Goal: Navigation & Orientation: Find specific page/section

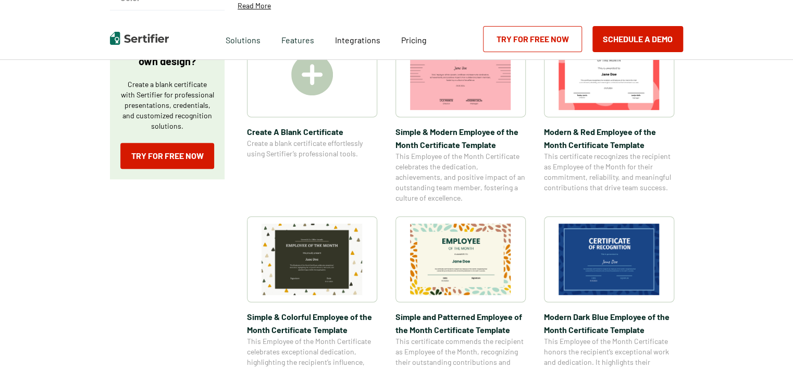
scroll to position [260, 0]
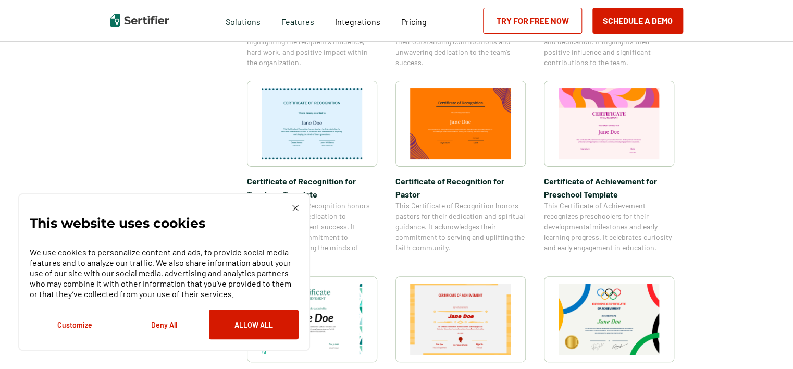
scroll to position [573, 0]
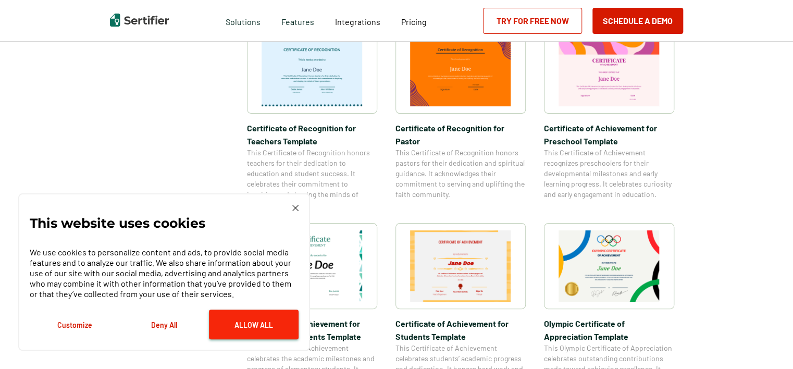
click at [243, 327] on button "Allow All" at bounding box center [254, 324] width 90 height 30
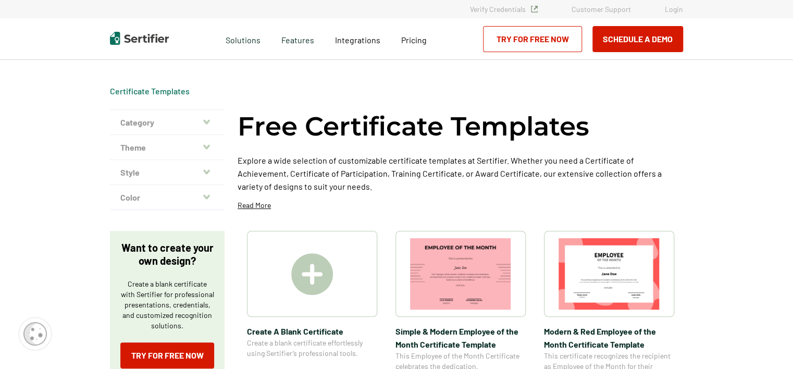
scroll to position [0, 0]
click at [206, 119] on icon "button" at bounding box center [206, 121] width 7 height 5
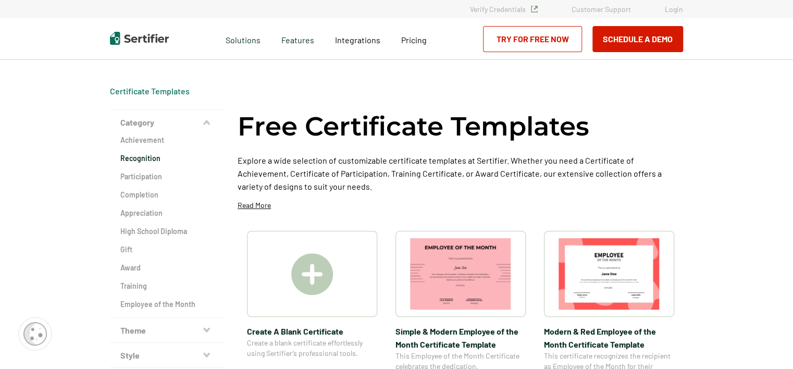
click at [144, 158] on h2 "Recognition" at bounding box center [167, 158] width 94 height 10
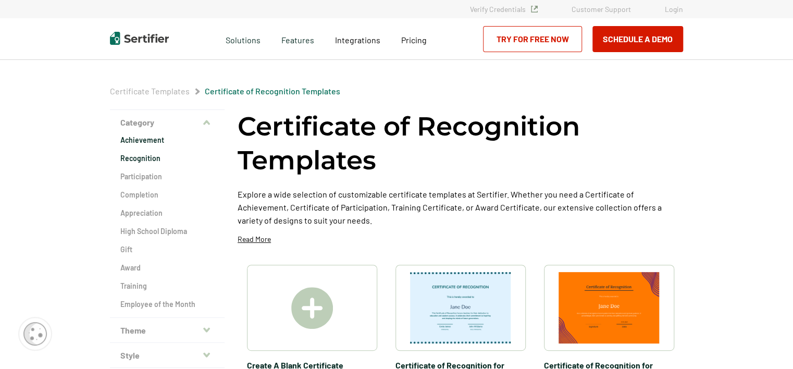
click at [142, 137] on h2 "Achievement" at bounding box center [167, 140] width 94 height 10
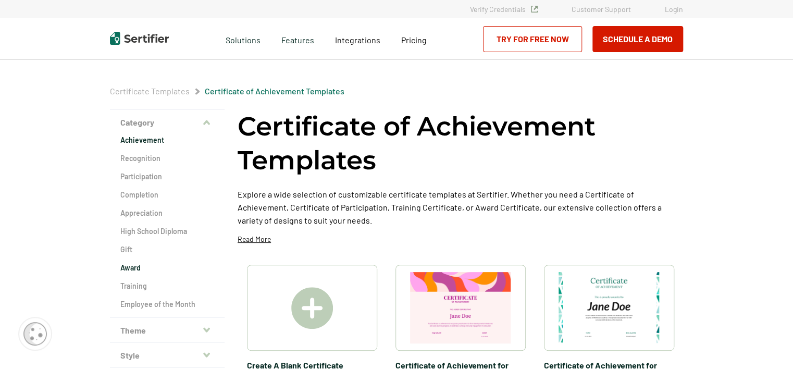
click at [133, 265] on h2 "Award" at bounding box center [167, 268] width 94 height 10
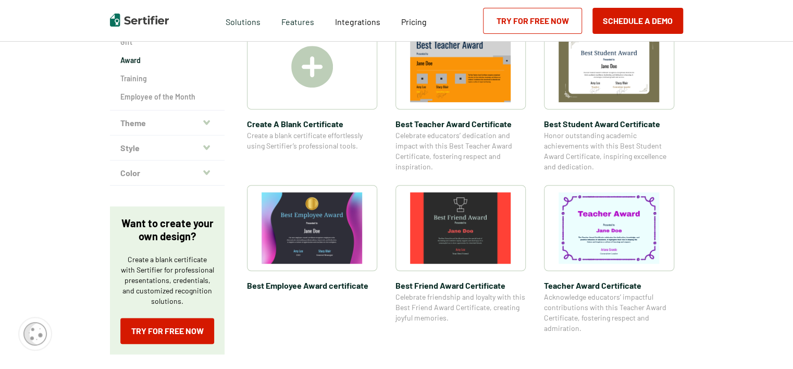
scroll to position [208, 0]
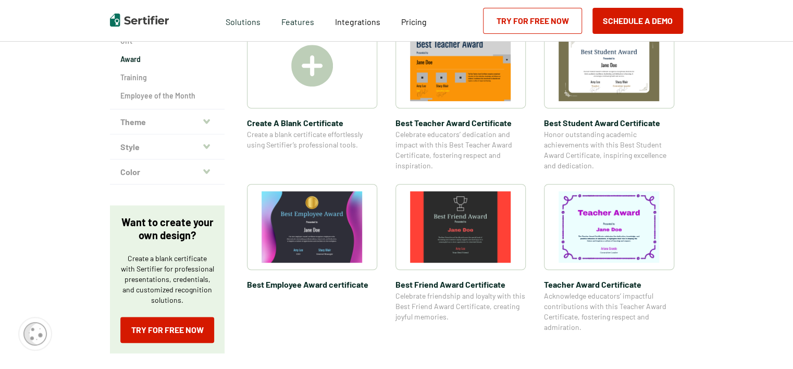
click at [207, 118] on icon "button" at bounding box center [206, 121] width 7 height 8
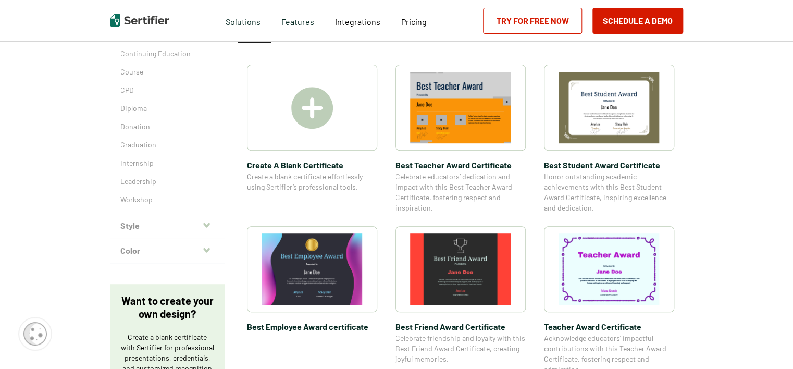
scroll to position [52, 0]
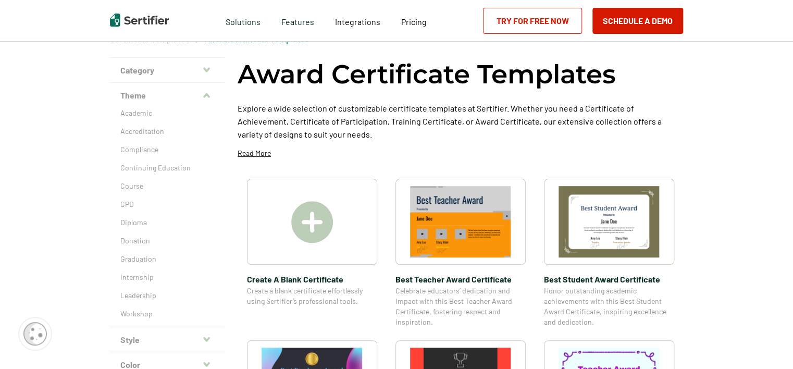
click at [210, 69] on icon "button" at bounding box center [206, 69] width 7 height 5
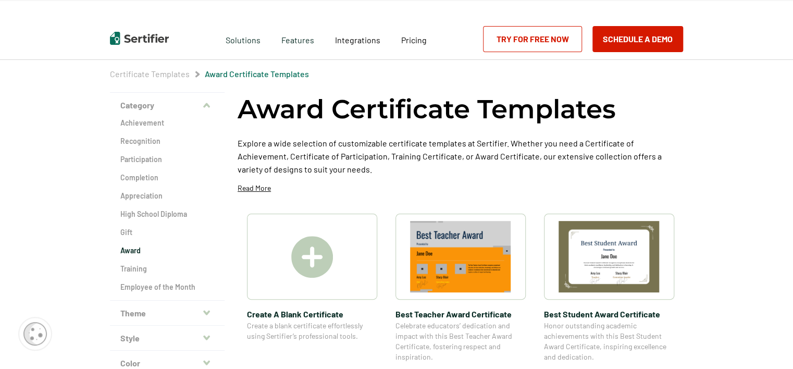
scroll to position [0, 0]
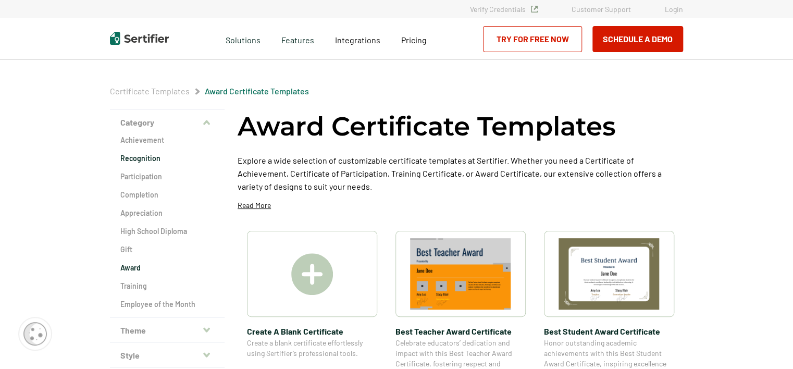
click at [140, 158] on h2 "Recognition" at bounding box center [167, 158] width 94 height 10
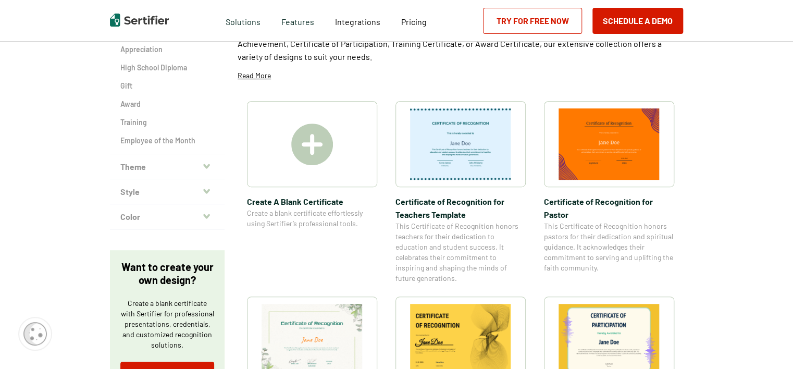
scroll to position [156, 0]
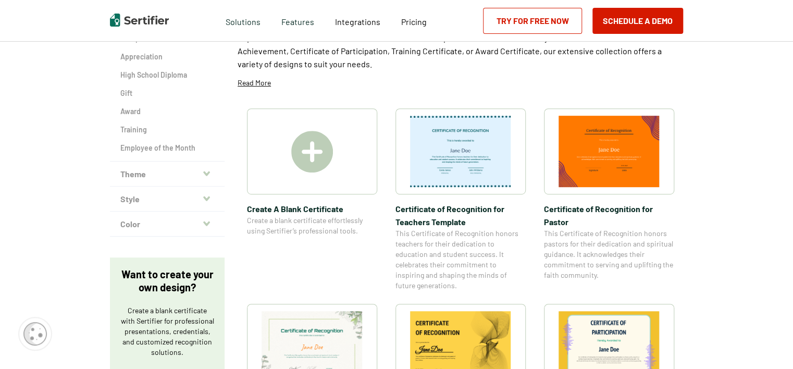
click at [207, 172] on icon "button" at bounding box center [206, 173] width 7 height 8
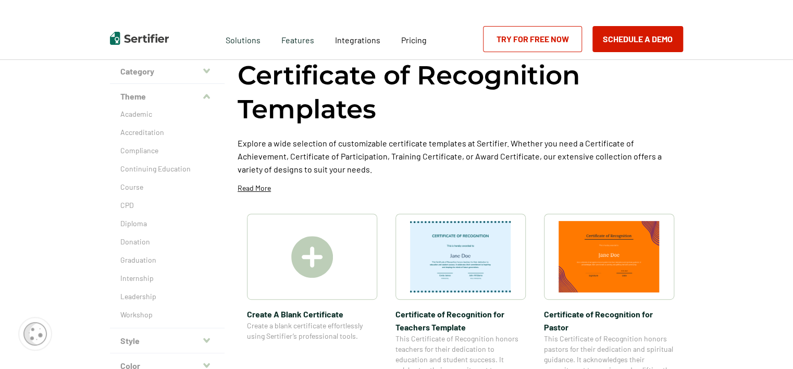
scroll to position [0, 0]
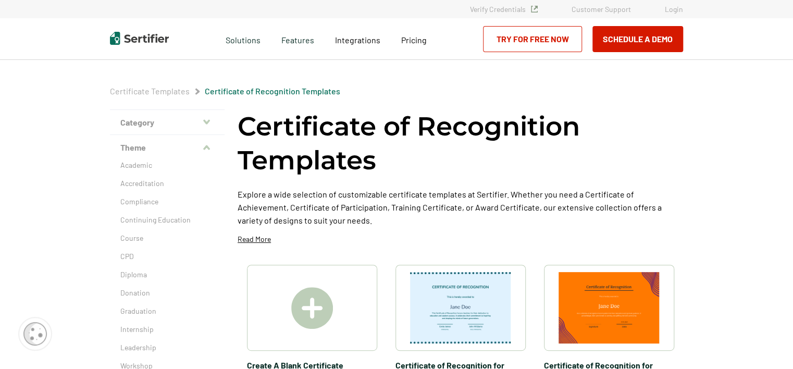
click at [210, 147] on icon "button" at bounding box center [206, 148] width 7 height 8
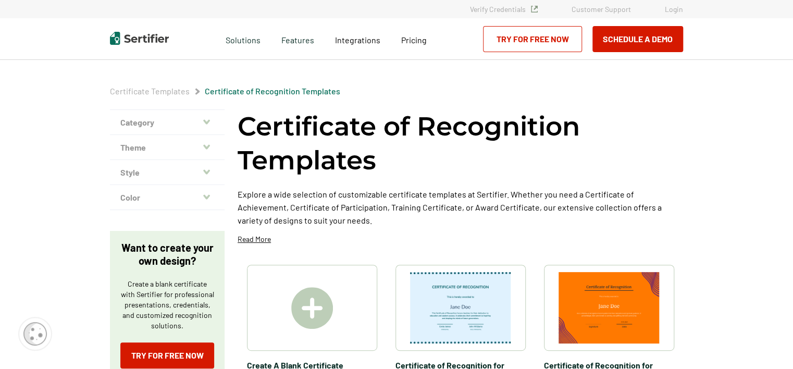
click at [208, 120] on icon "button" at bounding box center [206, 122] width 7 height 8
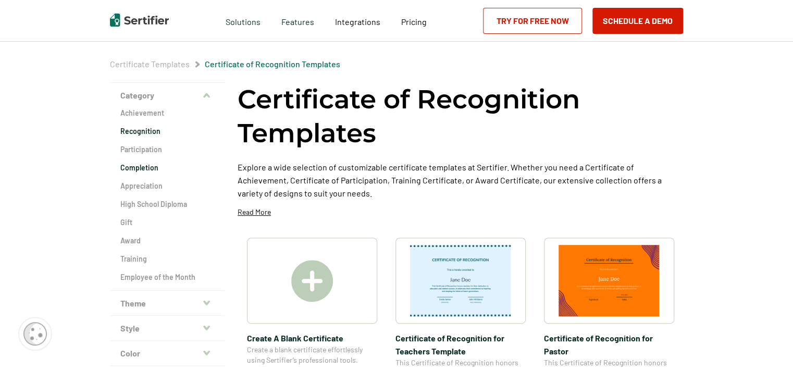
scroll to position [52, 0]
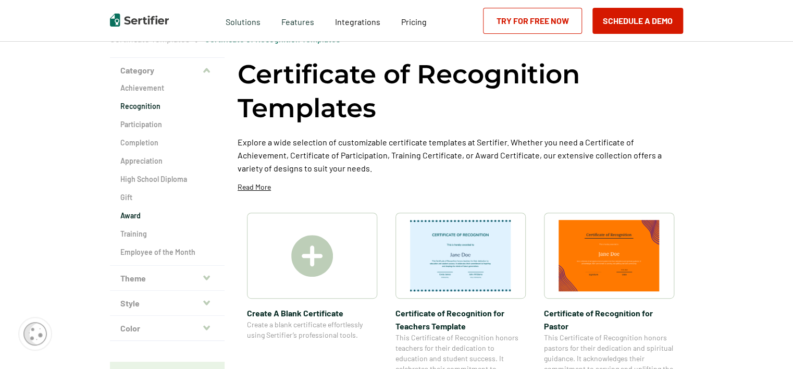
click at [134, 214] on h2 "Award" at bounding box center [167, 215] width 94 height 10
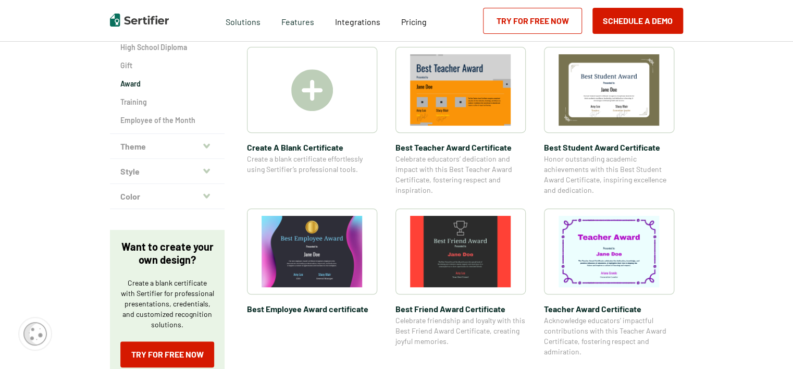
scroll to position [208, 0]
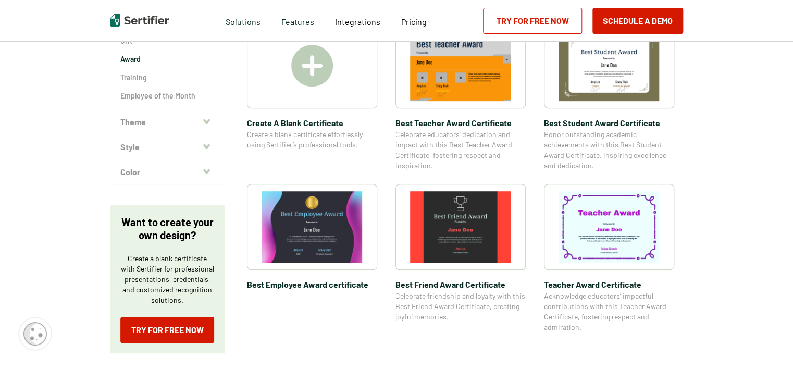
click at [206, 119] on icon "button" at bounding box center [206, 121] width 7 height 5
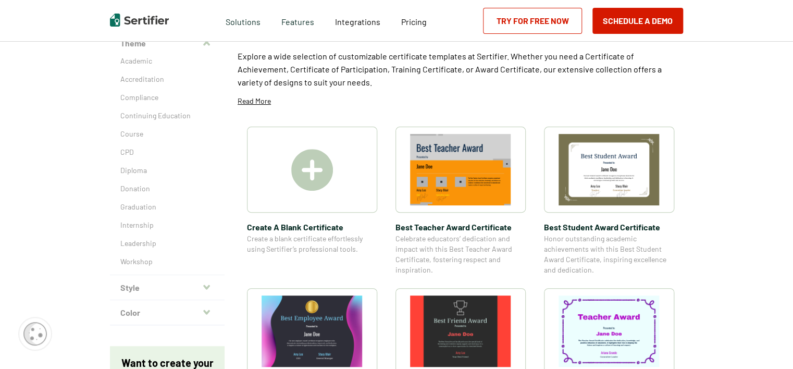
scroll to position [0, 0]
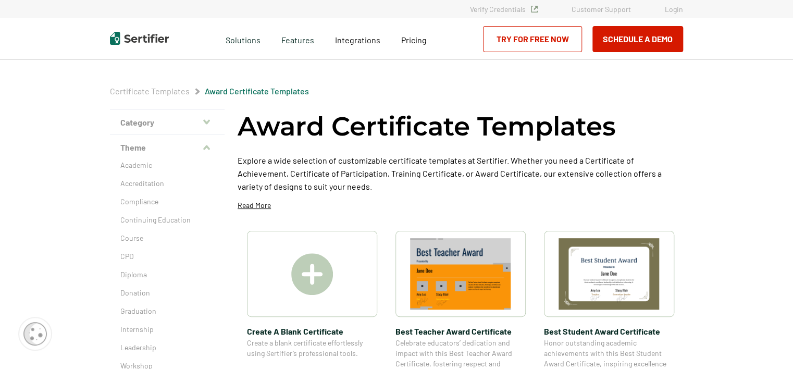
click at [208, 146] on icon "button" at bounding box center [206, 147] width 7 height 5
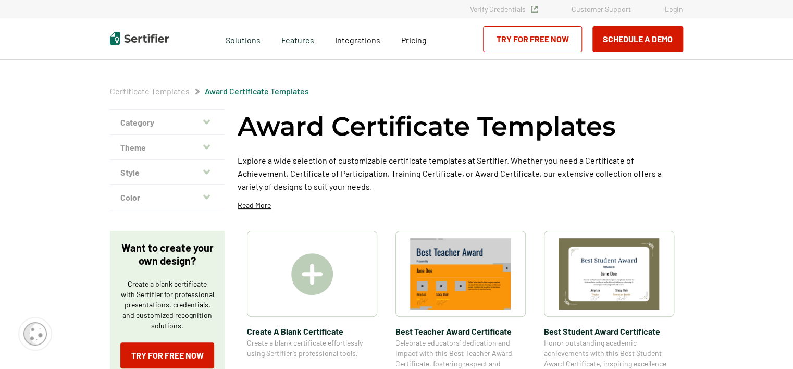
click at [208, 119] on icon "button" at bounding box center [206, 122] width 7 height 8
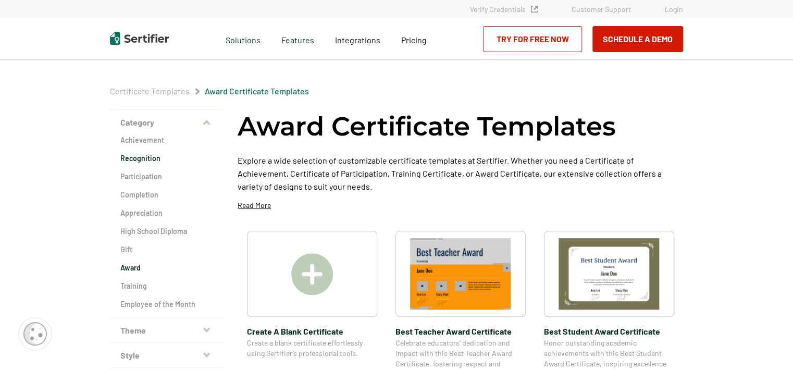
click at [139, 155] on h2 "Recognition" at bounding box center [167, 158] width 94 height 10
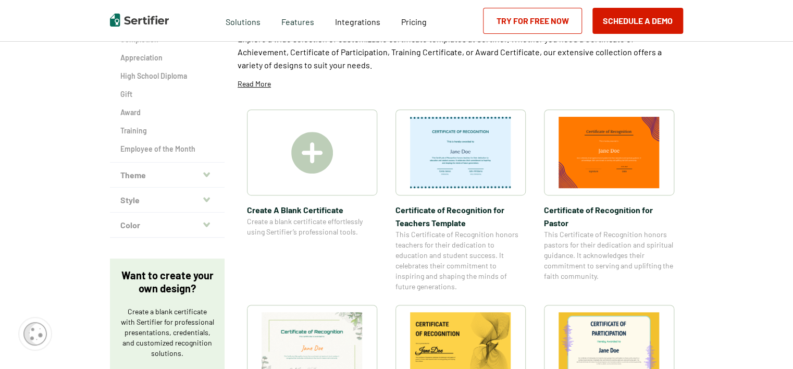
scroll to position [156, 0]
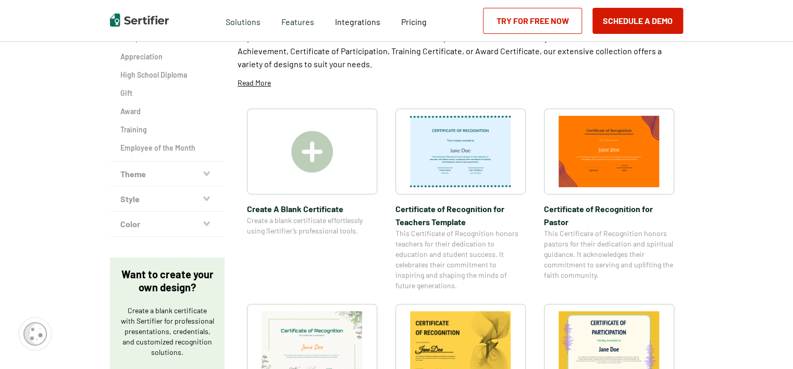
click at [207, 171] on icon "button" at bounding box center [206, 173] width 7 height 8
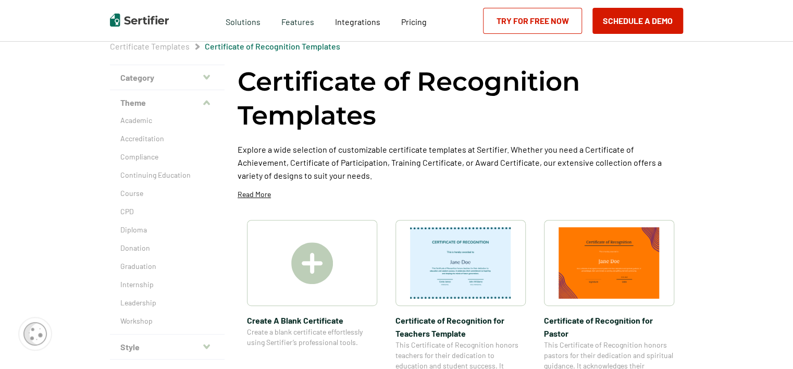
scroll to position [0, 0]
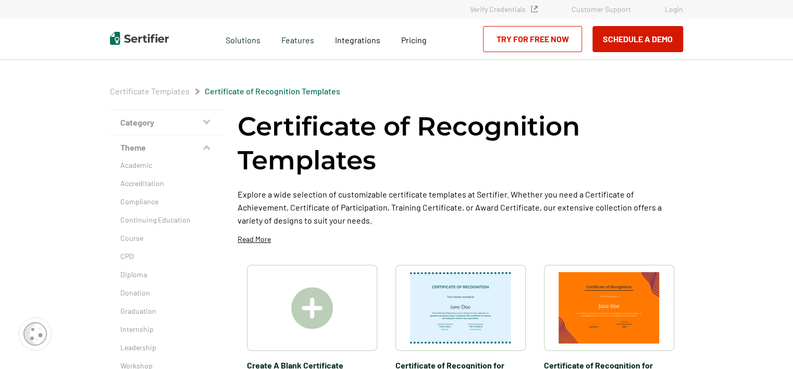
click at [206, 146] on icon "button" at bounding box center [206, 147] width 7 height 5
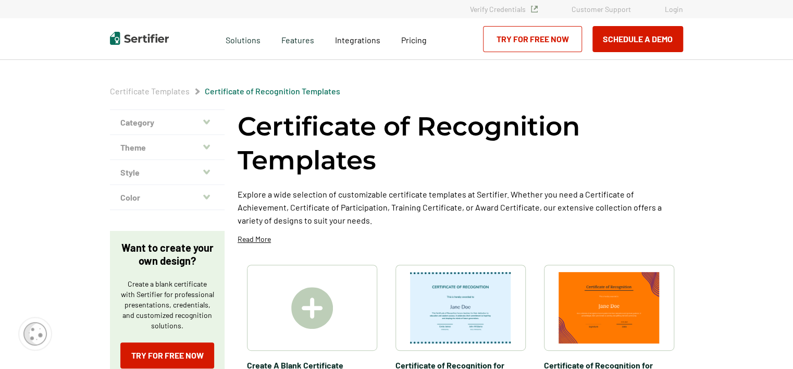
click at [206, 118] on icon "button" at bounding box center [206, 122] width 7 height 8
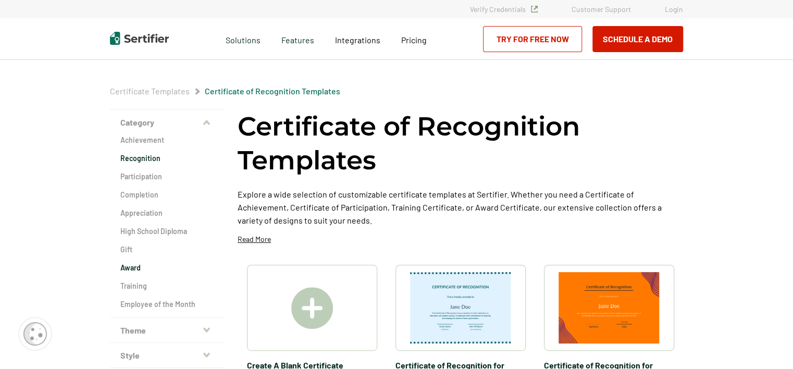
click at [135, 266] on h2 "Award" at bounding box center [167, 268] width 94 height 10
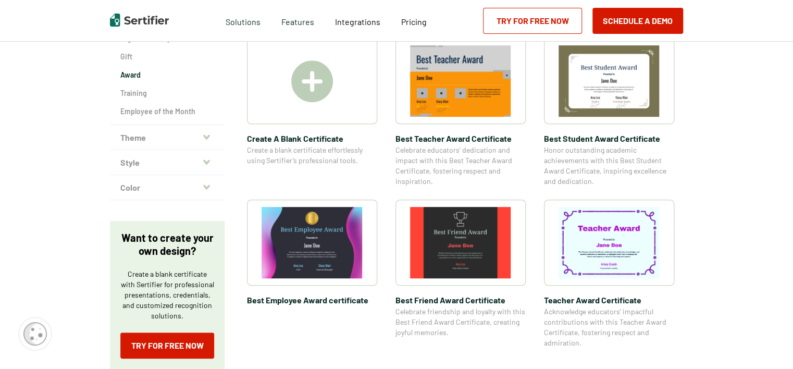
scroll to position [208, 0]
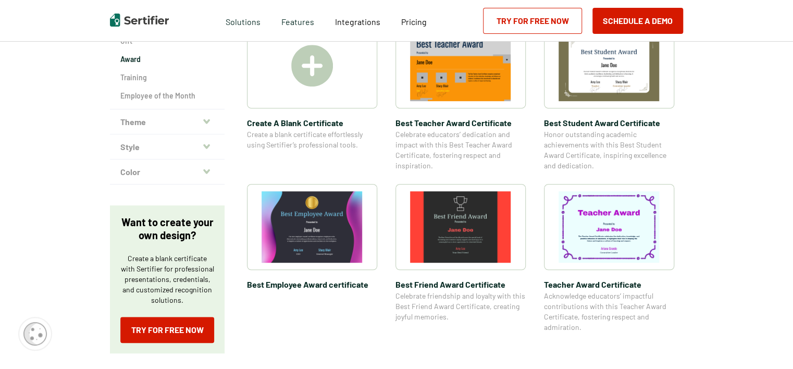
click at [210, 142] on icon "button" at bounding box center [206, 146] width 7 height 8
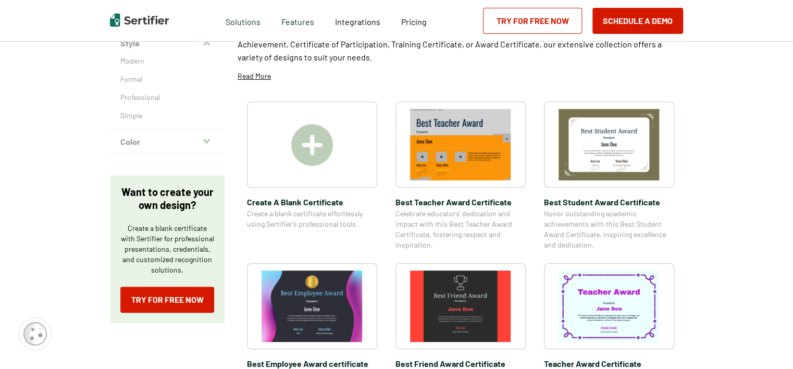
scroll to position [0, 0]
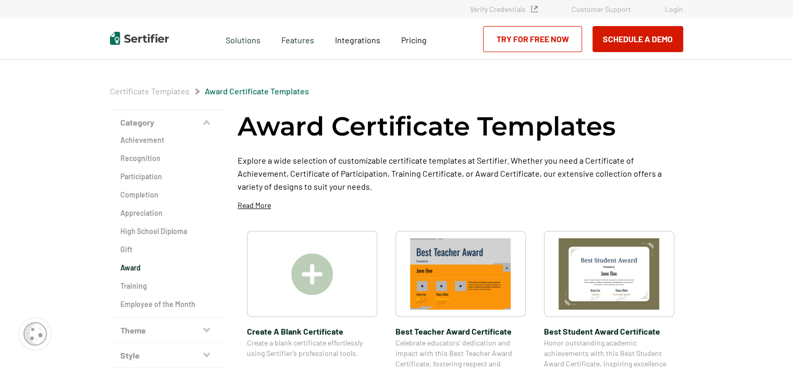
scroll to position [52, 0]
